Goal: Use online tool/utility: Use online tool/utility

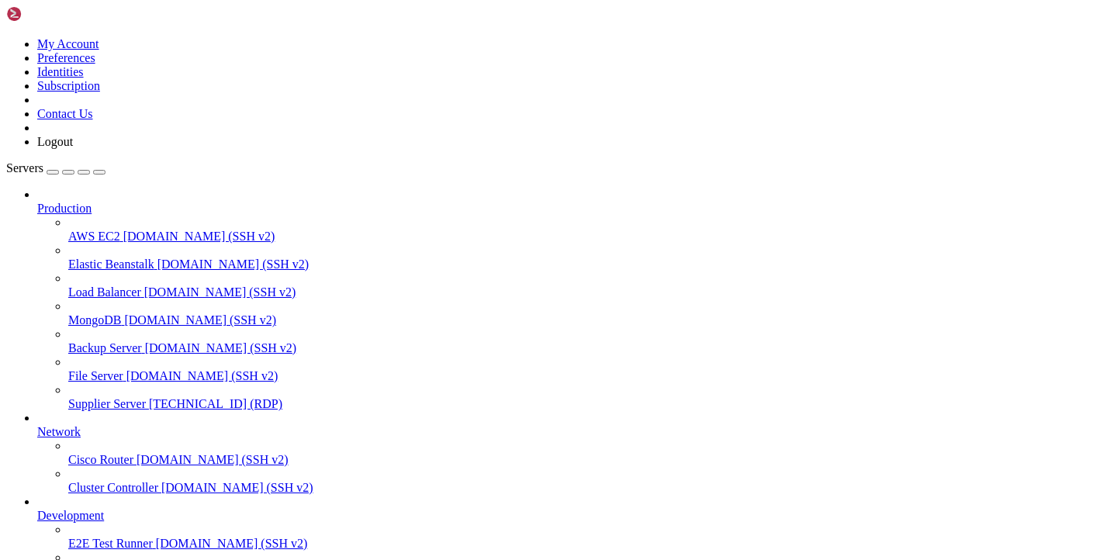
click at [154, 397] on span "[TECHNICAL_ID] (RDP)" at bounding box center [215, 403] width 133 height 13
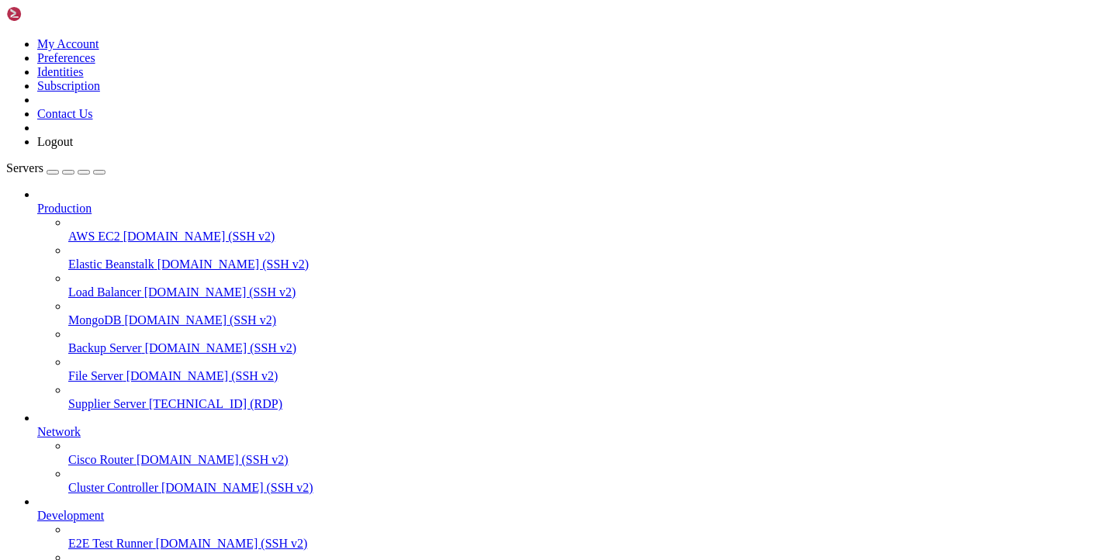
drag, startPoint x: 204, startPoint y: 1078, endPoint x: 341, endPoint y: 1083, distance: 136.6
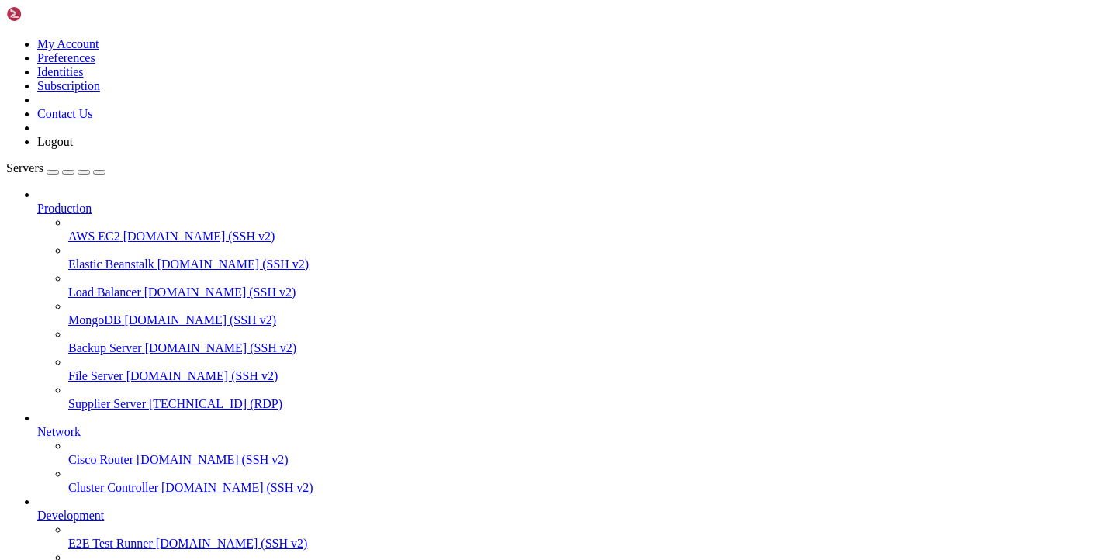
drag, startPoint x: 204, startPoint y: 1076, endPoint x: 315, endPoint y: 1081, distance: 111.0
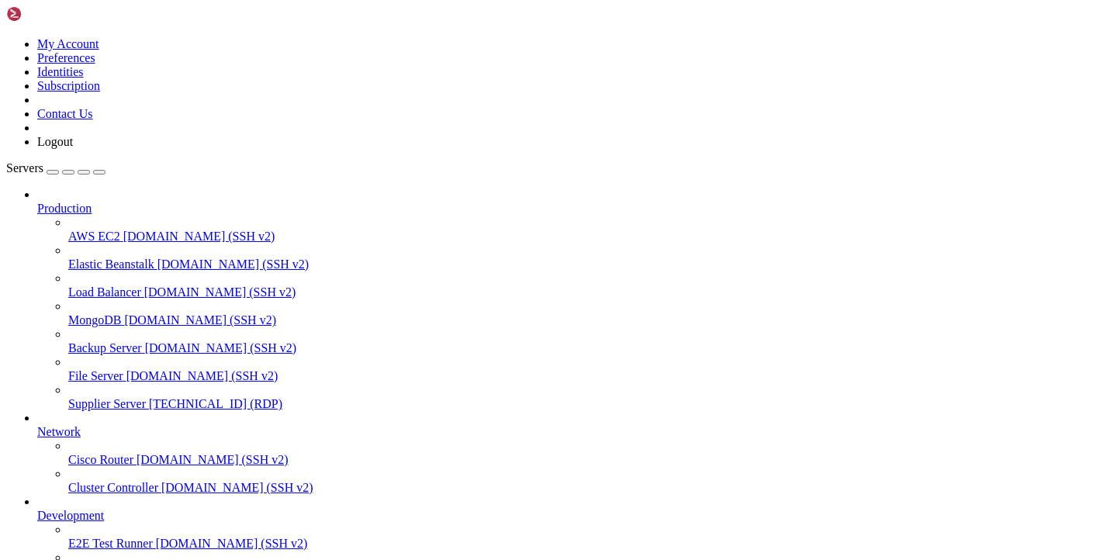
drag, startPoint x: 207, startPoint y: 1078, endPoint x: 306, endPoint y: 1083, distance: 99.4
